Goal: Information Seeking & Learning: Compare options

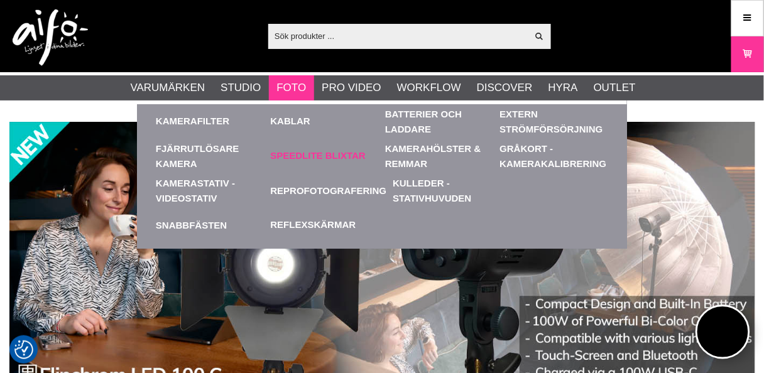
click at [322, 154] on link "Speedlite Blixtar" at bounding box center [318, 156] width 95 height 14
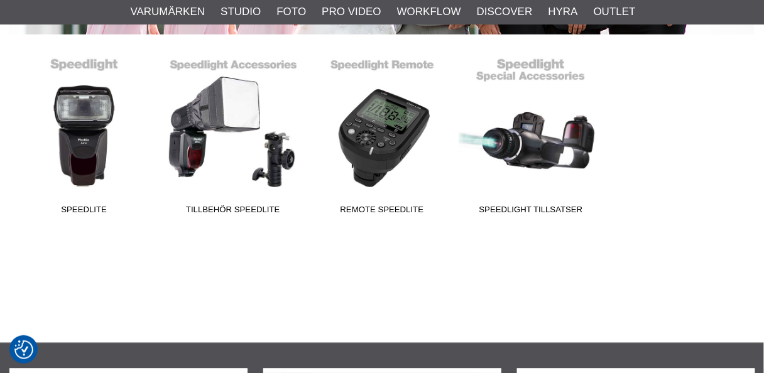
scroll to position [302, 0]
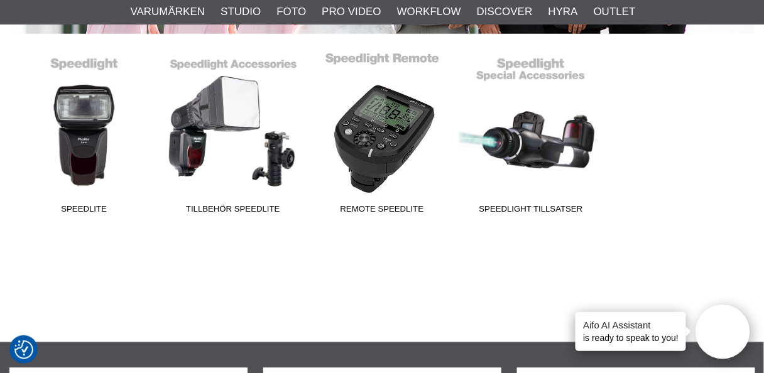
click at [384, 138] on link "Remote Speedlite" at bounding box center [381, 135] width 149 height 170
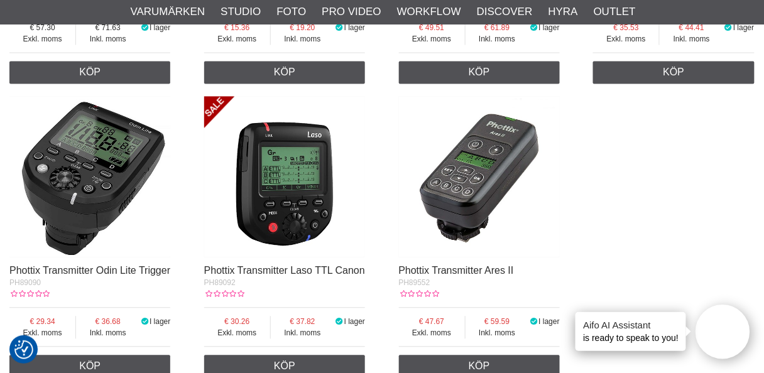
scroll to position [603, 0]
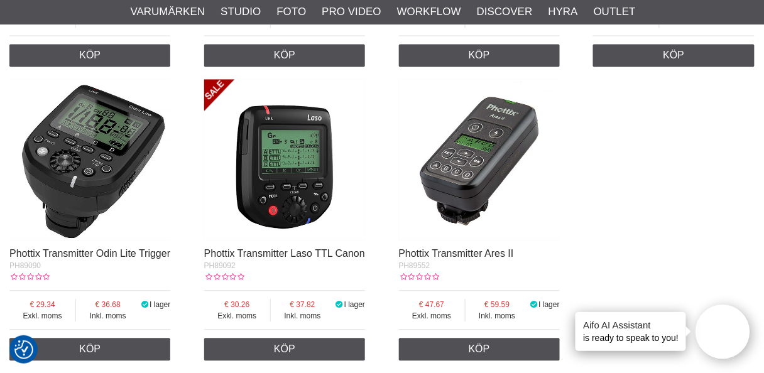
click at [474, 190] on img at bounding box center [479, 159] width 161 height 161
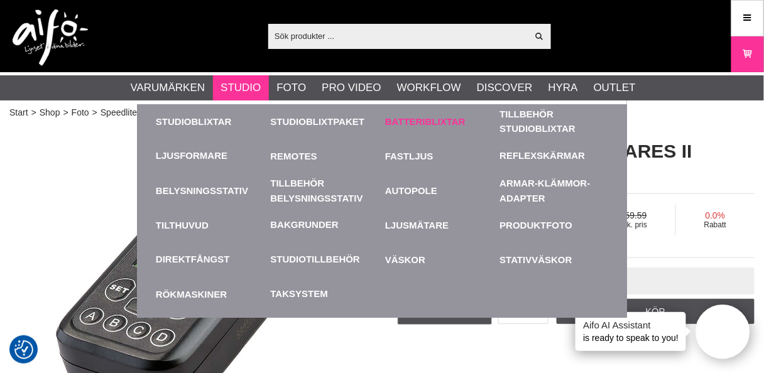
click at [435, 116] on link "Batteriblixtar" at bounding box center [439, 121] width 109 height 35
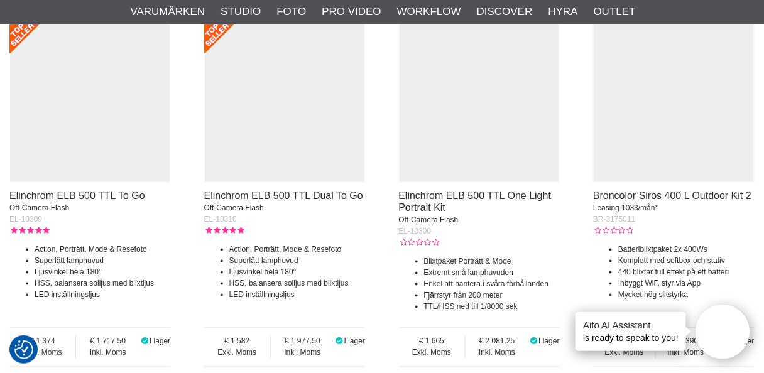
scroll to position [1458, 0]
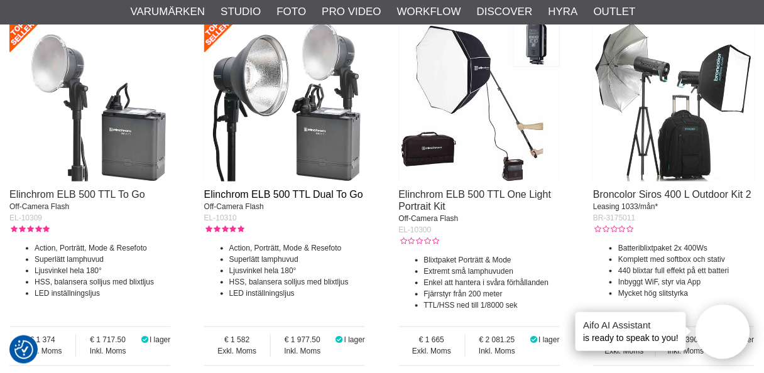
click at [297, 194] on link "Elinchrom ELB 500 TTL Dual To Go" at bounding box center [283, 194] width 159 height 11
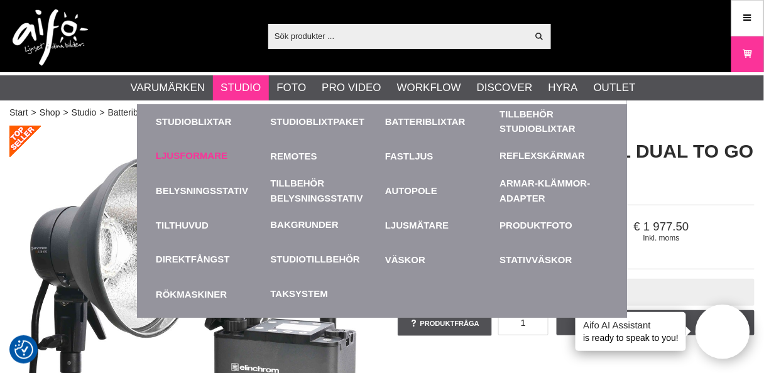
click at [201, 151] on link "Ljusformare" at bounding box center [192, 156] width 72 height 14
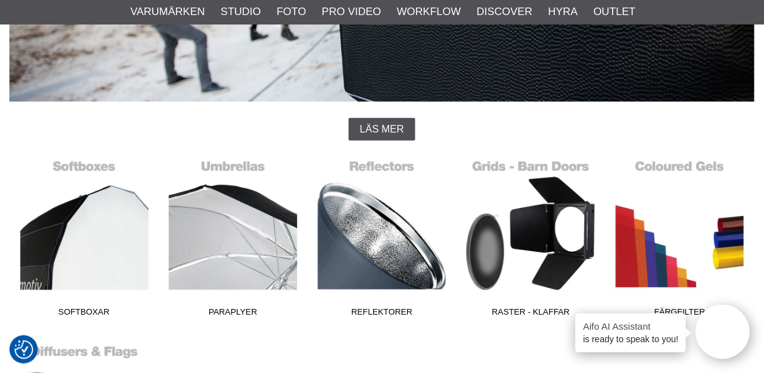
scroll to position [251, 0]
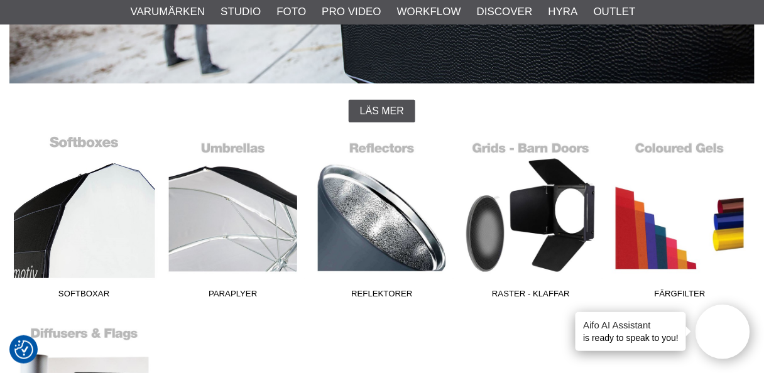
click at [97, 236] on link "Softboxar" at bounding box center [83, 220] width 149 height 170
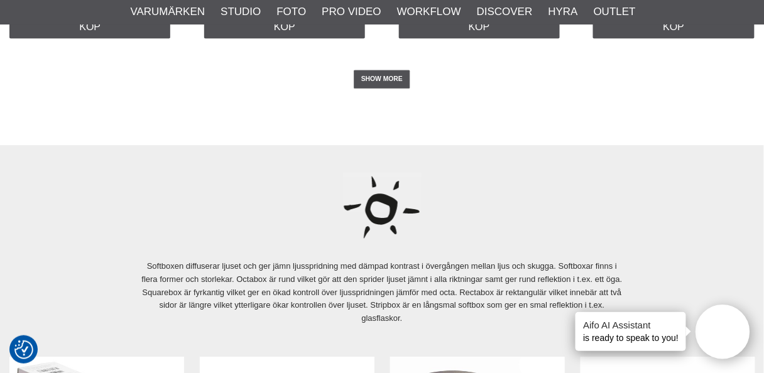
scroll to position [3318, 0]
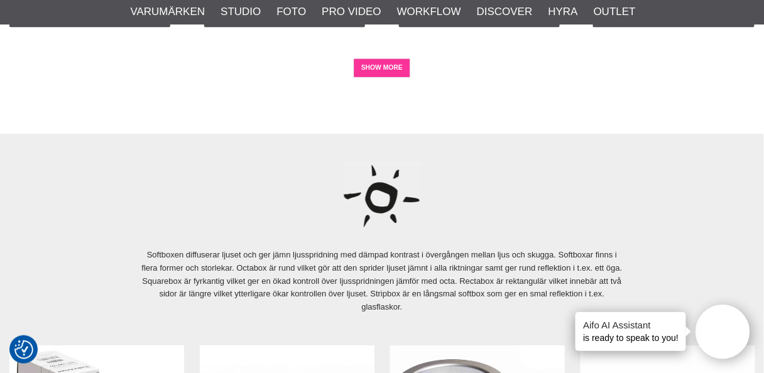
click at [381, 71] on link "SHOW MORE" at bounding box center [382, 67] width 57 height 19
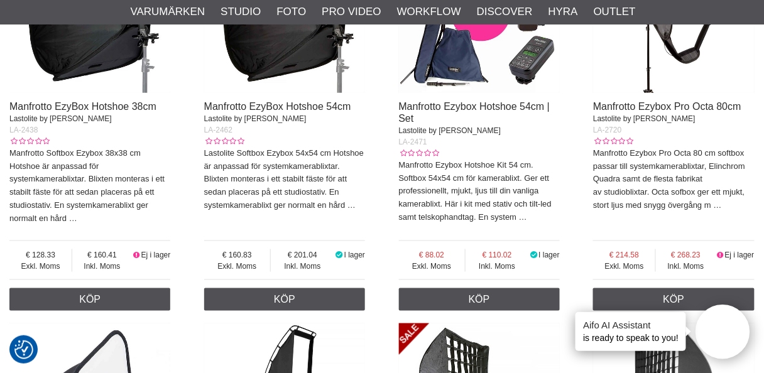
scroll to position [3820, 0]
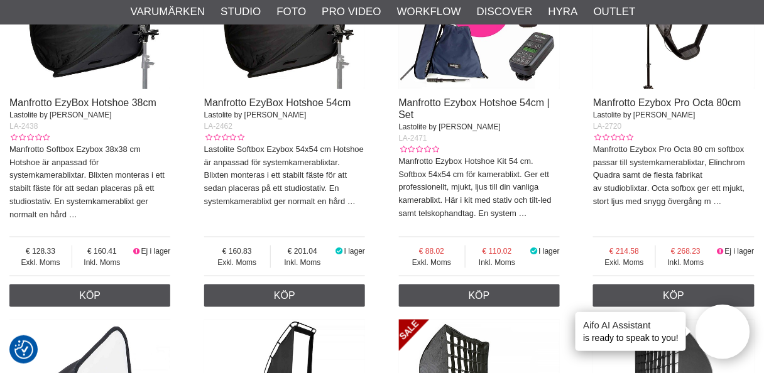
click at [468, 58] on img at bounding box center [479, 8] width 161 height 161
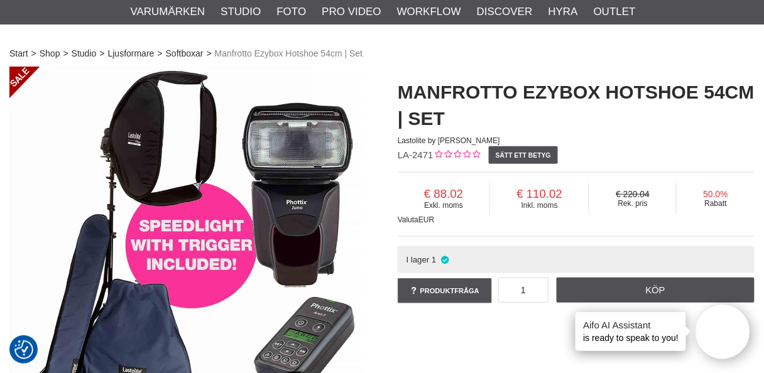
scroll to position [50, 0]
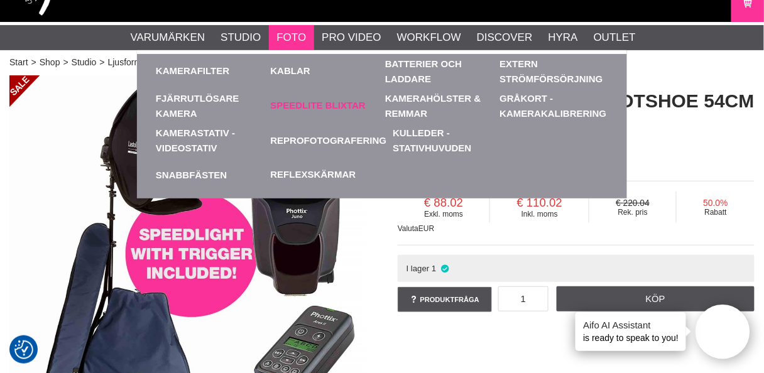
click at [317, 102] on link "Speedlite Blixtar" at bounding box center [318, 106] width 95 height 14
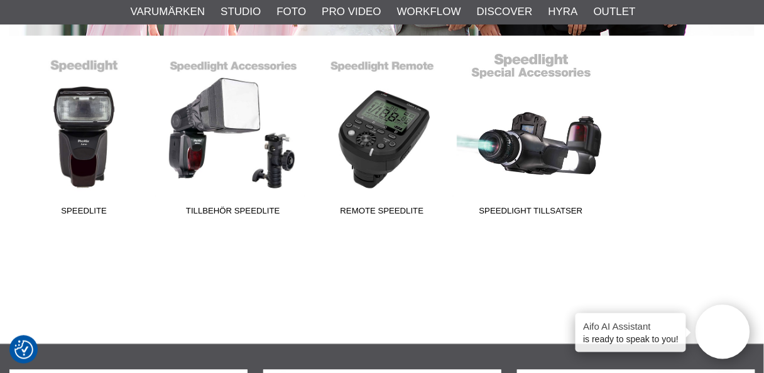
scroll to position [302, 0]
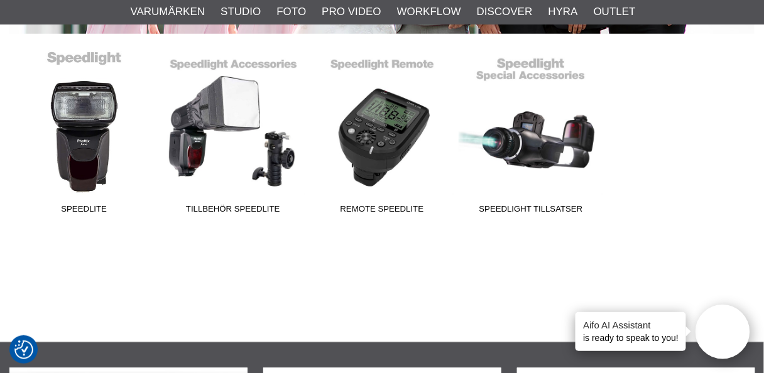
click at [75, 128] on link "Speedlite" at bounding box center [83, 135] width 149 height 170
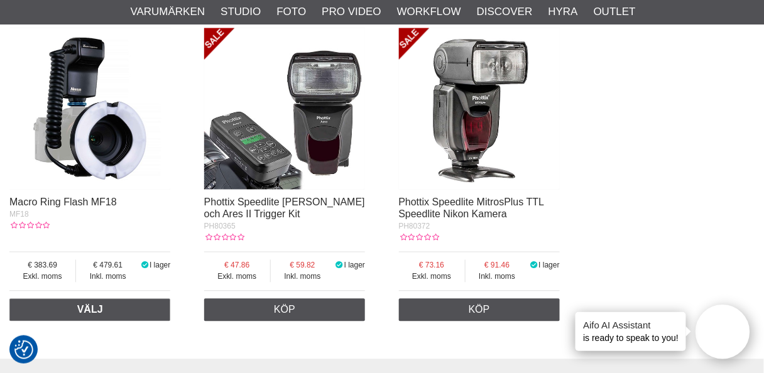
scroll to position [452, 0]
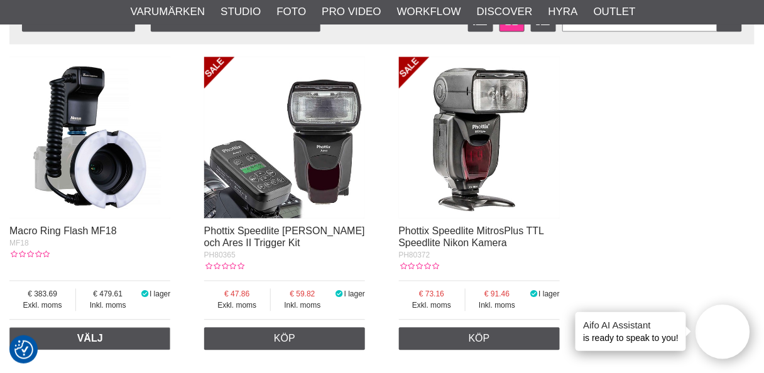
click at [266, 177] on img at bounding box center [284, 137] width 161 height 161
